Goal: Check status: Check status

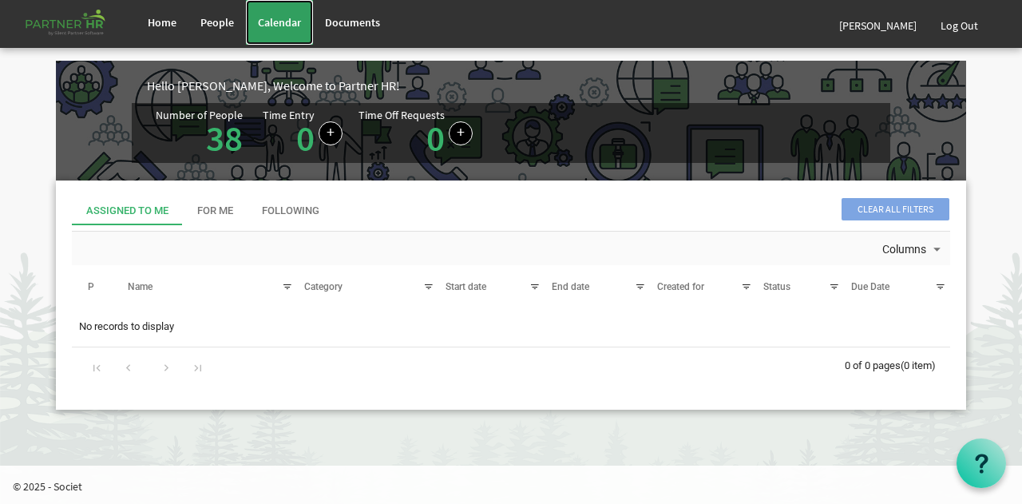
click at [285, 31] on link "Calendar" at bounding box center [279, 22] width 67 height 45
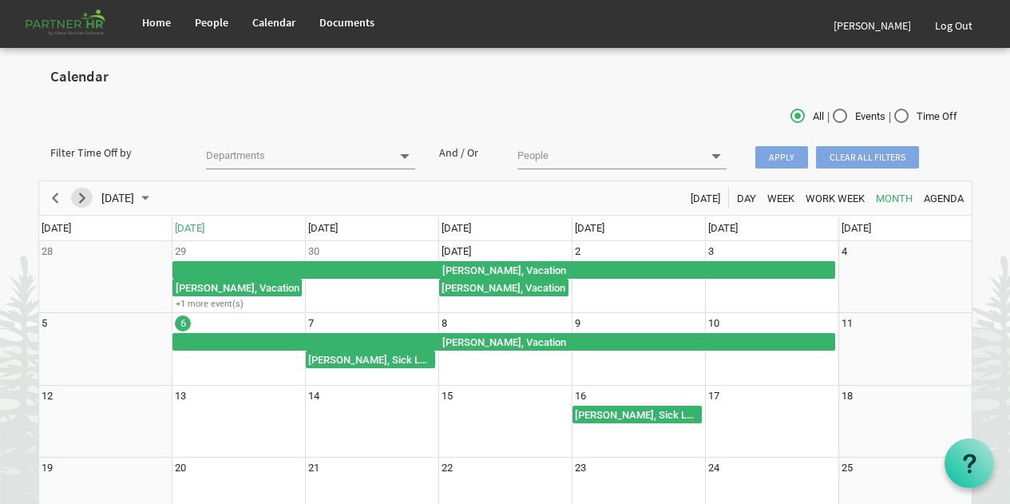
click at [85, 200] on span "Next" at bounding box center [82, 198] width 19 height 20
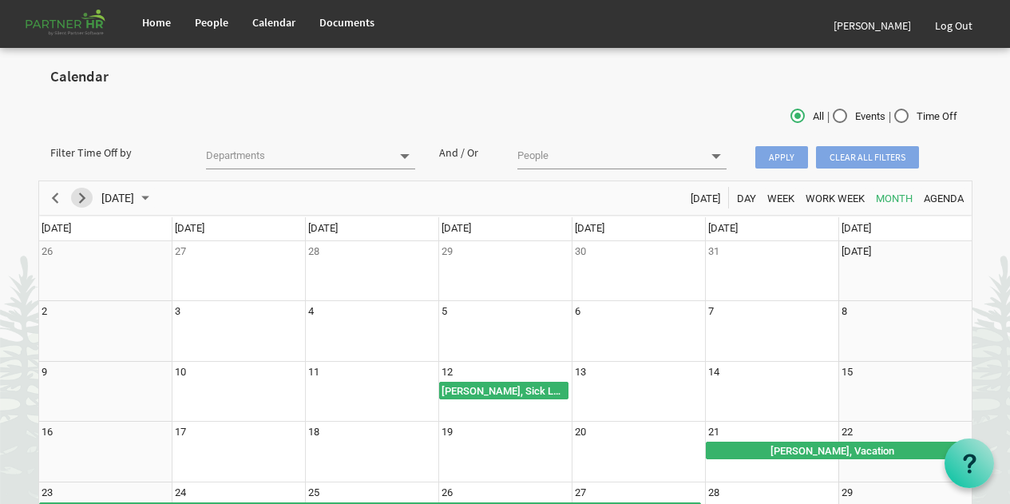
click at [85, 200] on span "Next" at bounding box center [82, 198] width 19 height 20
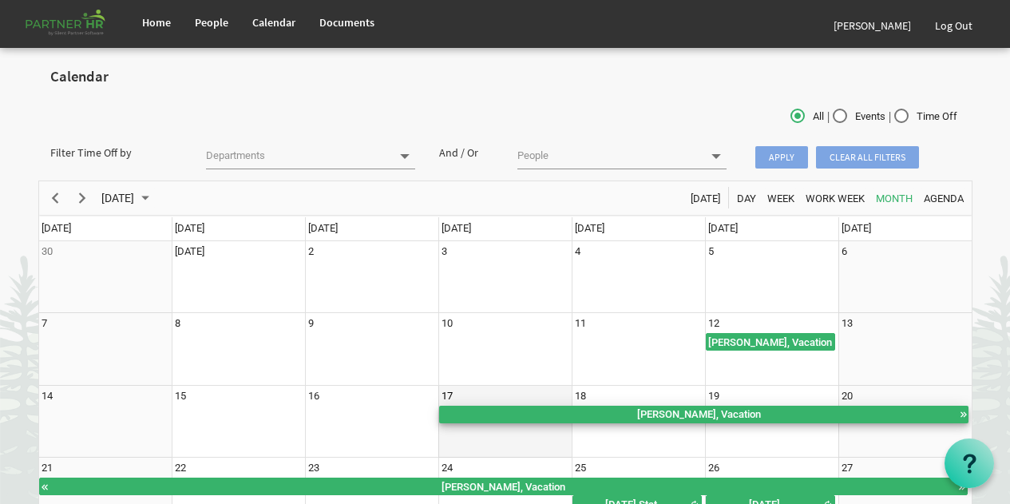
click at [640, 414] on div "Kimona Hudson, Vacation" at bounding box center [699, 415] width 520 height 18
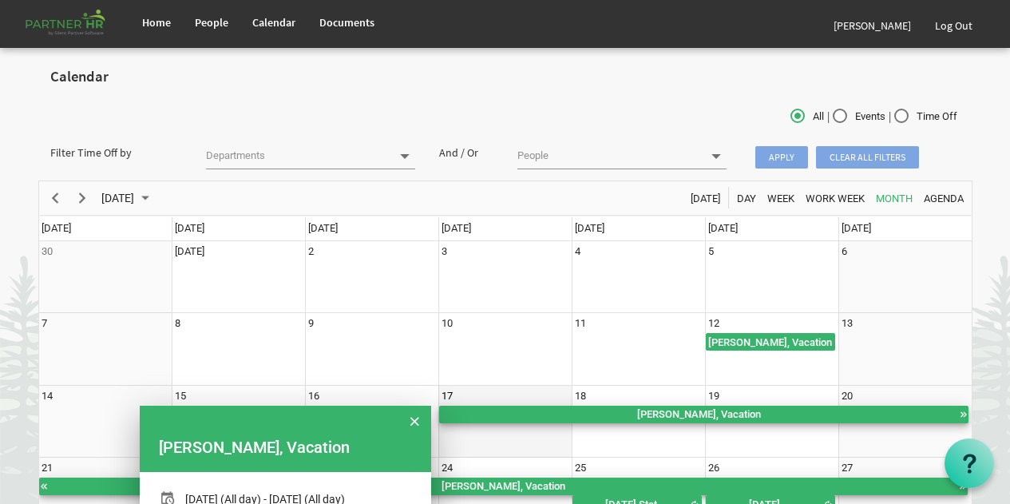
click at [640, 414] on div "Kimona Hudson, Vacation" at bounding box center [699, 415] width 520 height 18
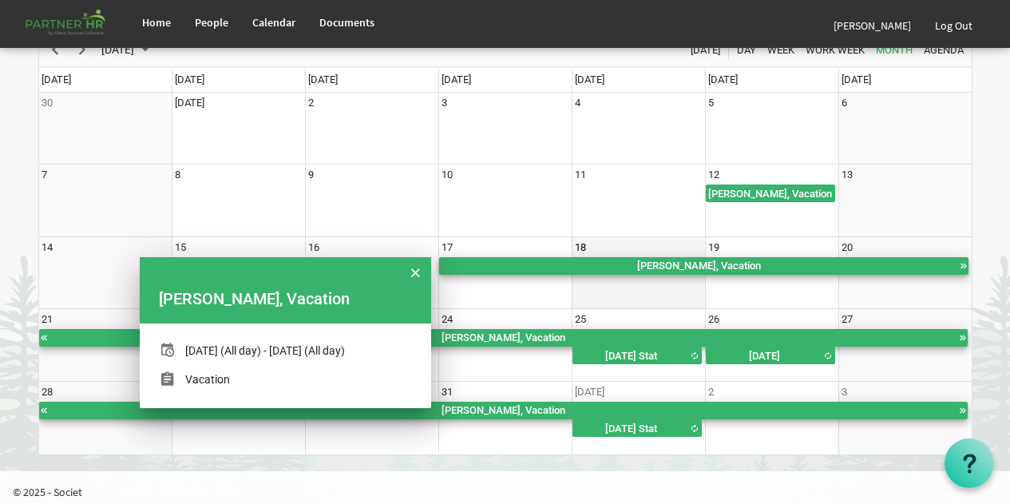
scroll to position [150, 0]
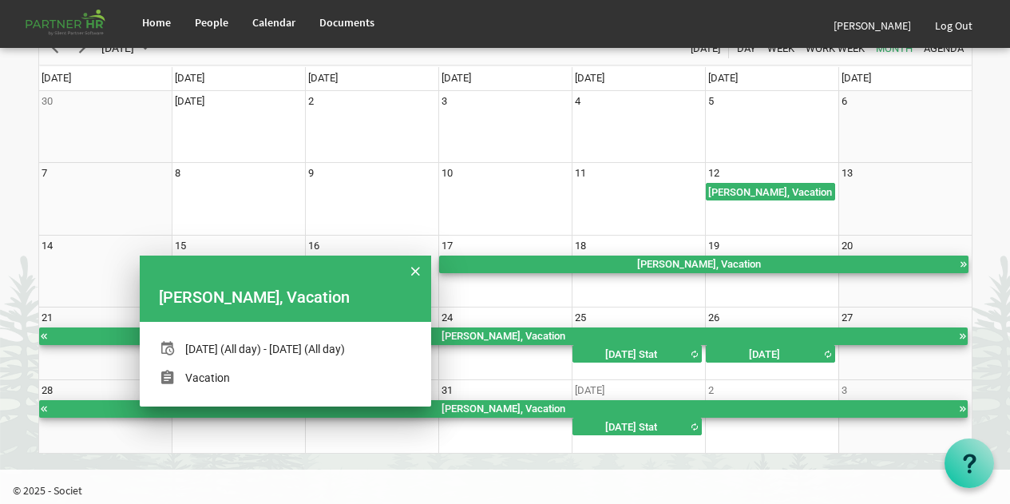
click at [571, 26] on div "Home People Calendar Documents Kimona Hudson" at bounding box center [545, 24] width 830 height 48
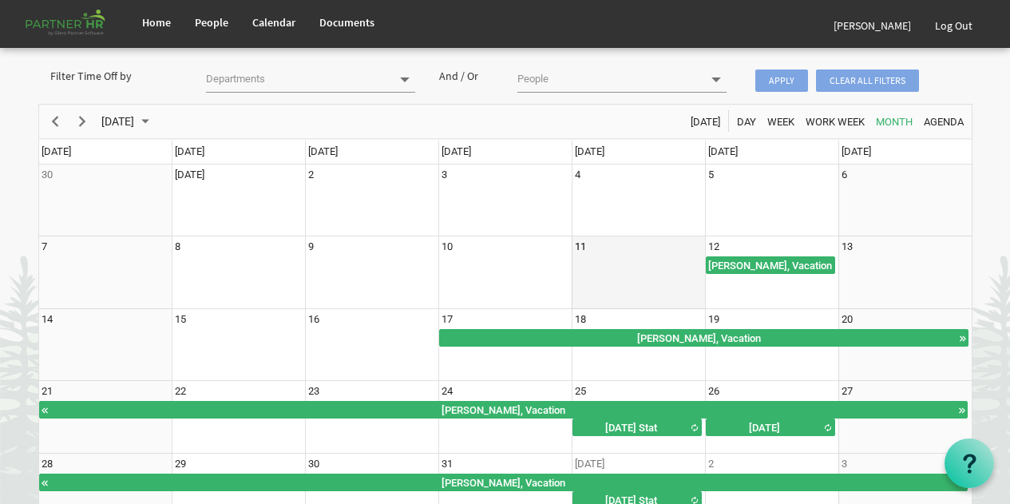
scroll to position [61, 0]
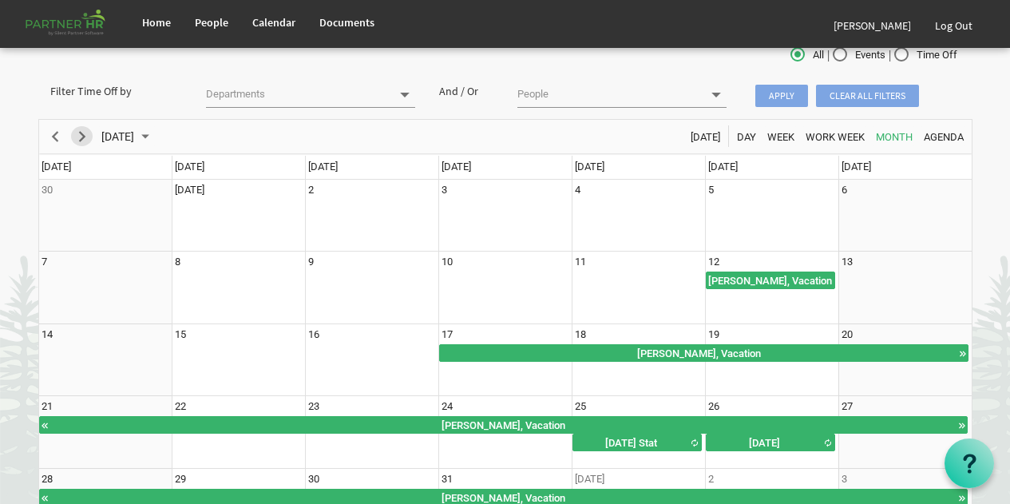
click at [85, 137] on span "Next" at bounding box center [82, 137] width 19 height 20
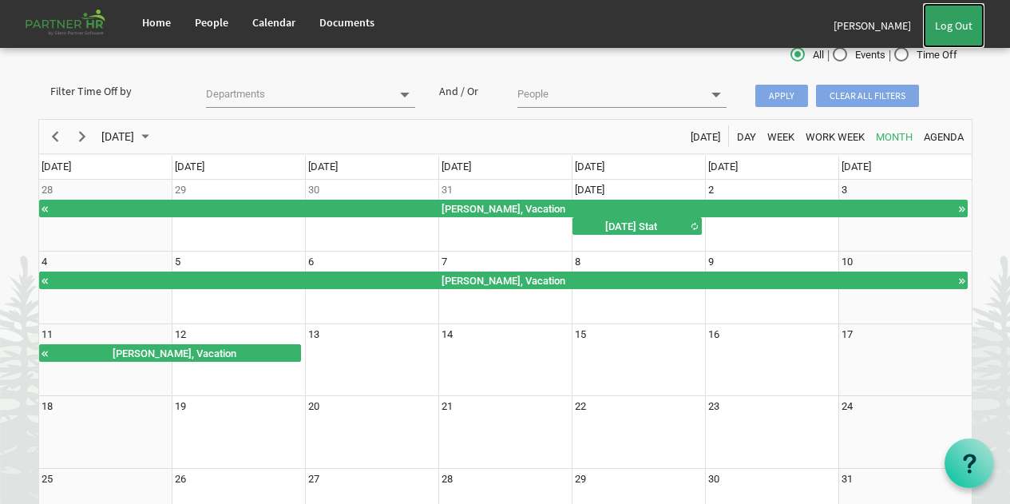
click at [956, 33] on link "Log Out" at bounding box center [953, 25] width 61 height 45
